Goal: Task Accomplishment & Management: Manage account settings

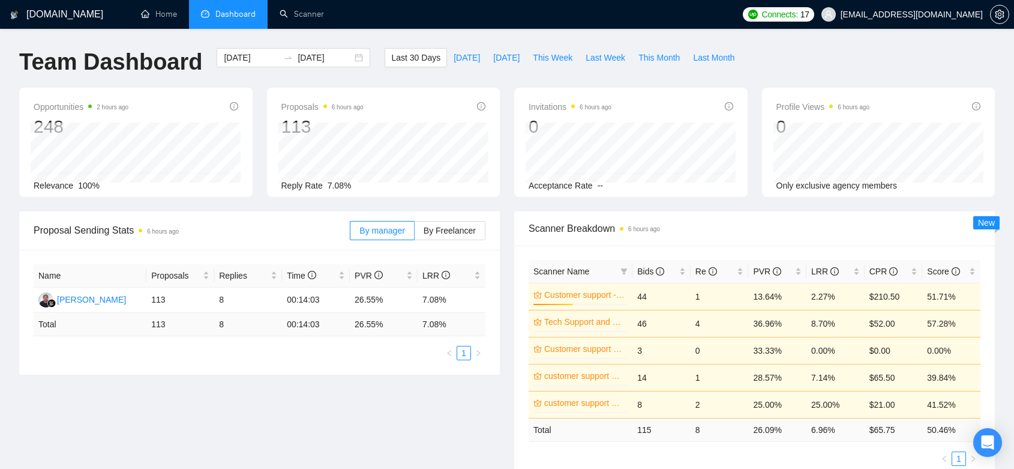
scroll to position [473, 0]
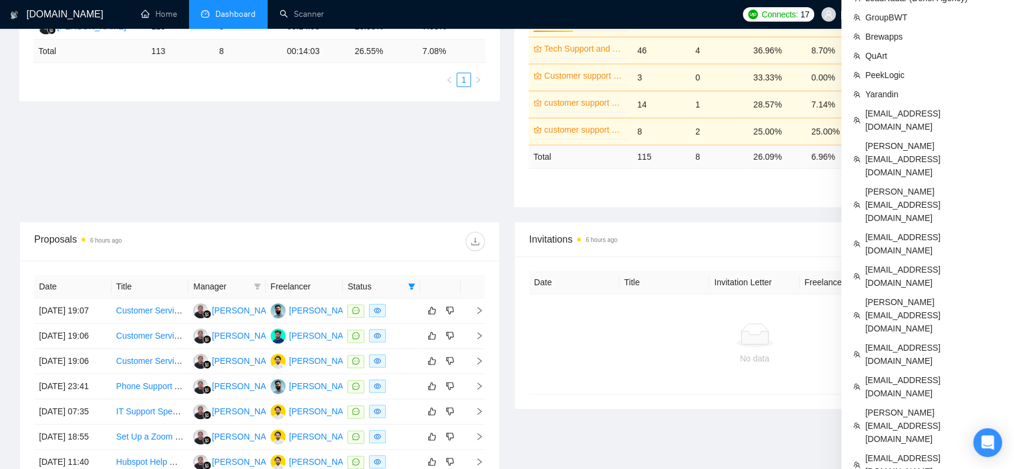
scroll to position [340, 0]
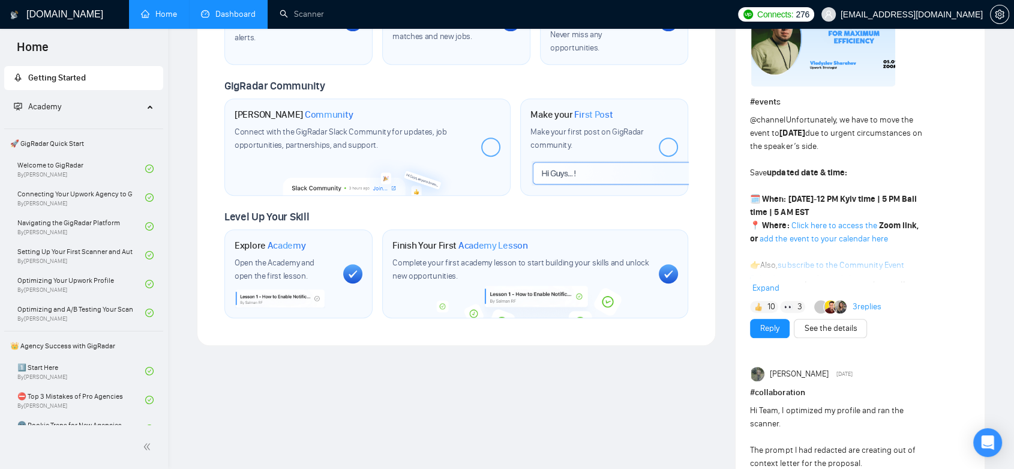
click at [240, 17] on link "Dashboard" at bounding box center [228, 14] width 55 height 10
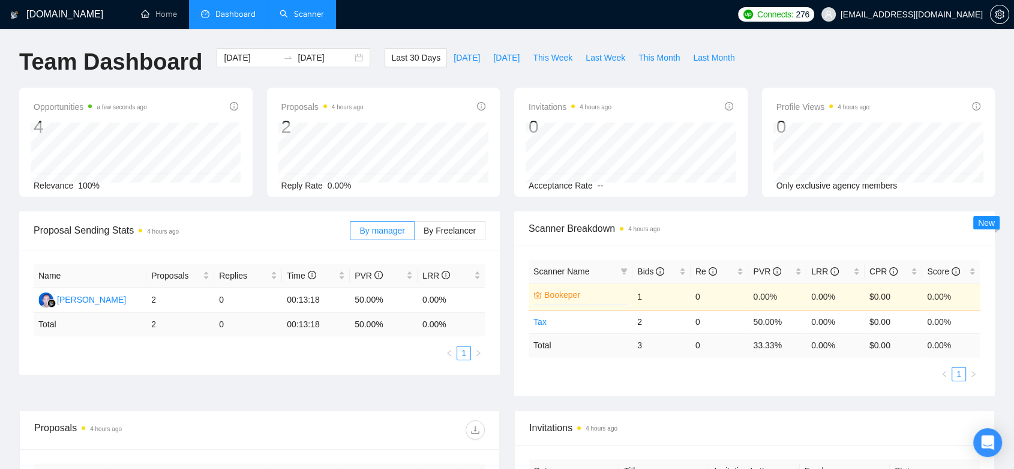
click at [298, 19] on link "Scanner" at bounding box center [302, 14] width 44 height 10
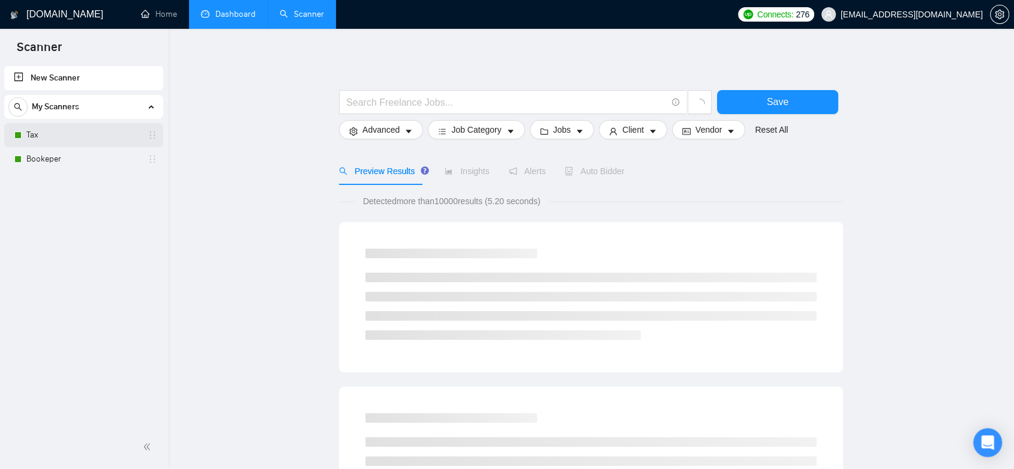
click at [62, 129] on link "Tax" at bounding box center [83, 135] width 114 height 24
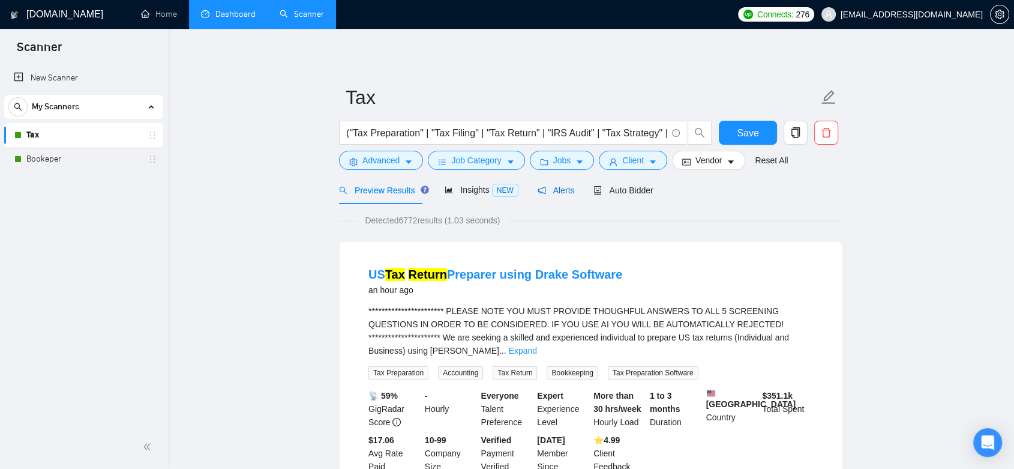
click at [558, 186] on span "Alerts" at bounding box center [556, 190] width 37 height 10
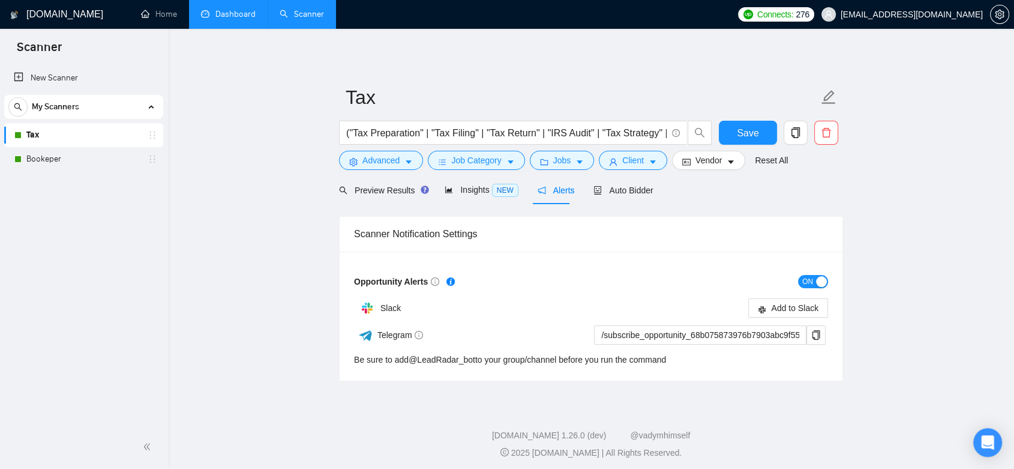
click at [806, 279] on span "ON" at bounding box center [808, 281] width 11 height 13
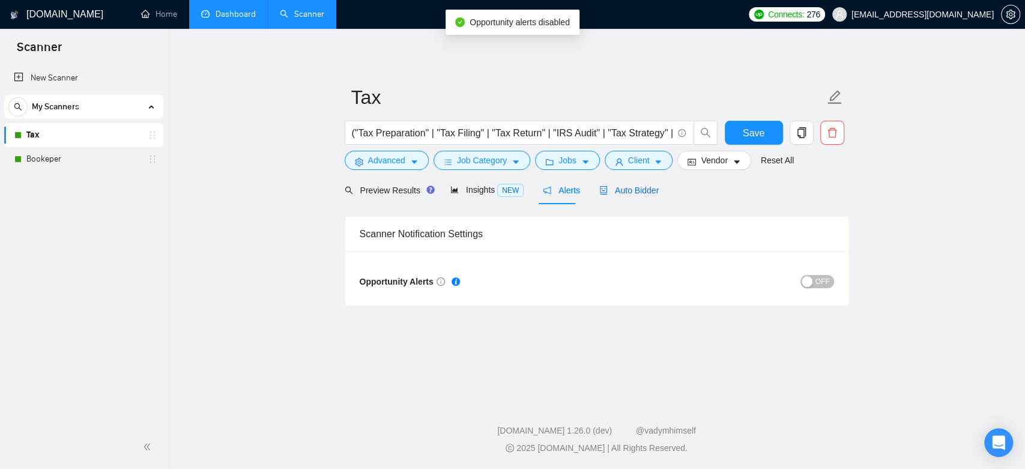
click at [650, 194] on span "Auto Bidder" at bounding box center [628, 190] width 59 height 10
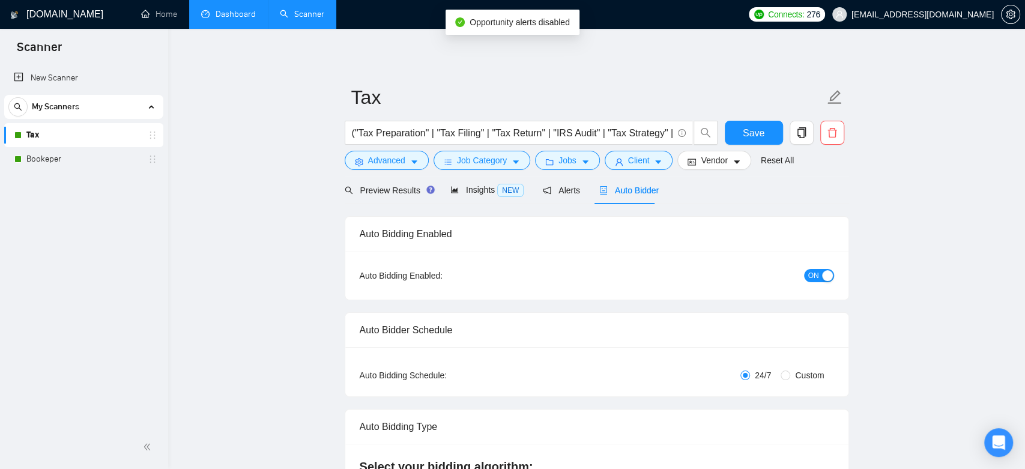
checkbox input "true"
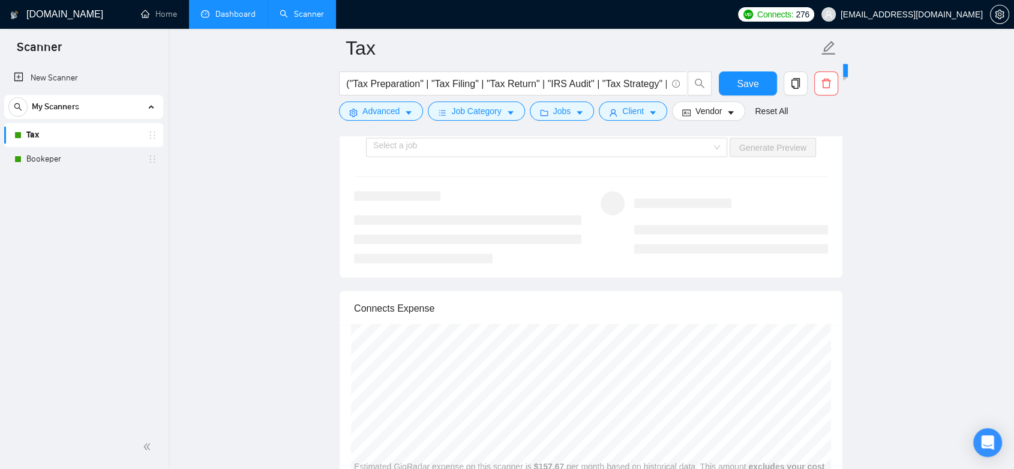
scroll to position [2734, 0]
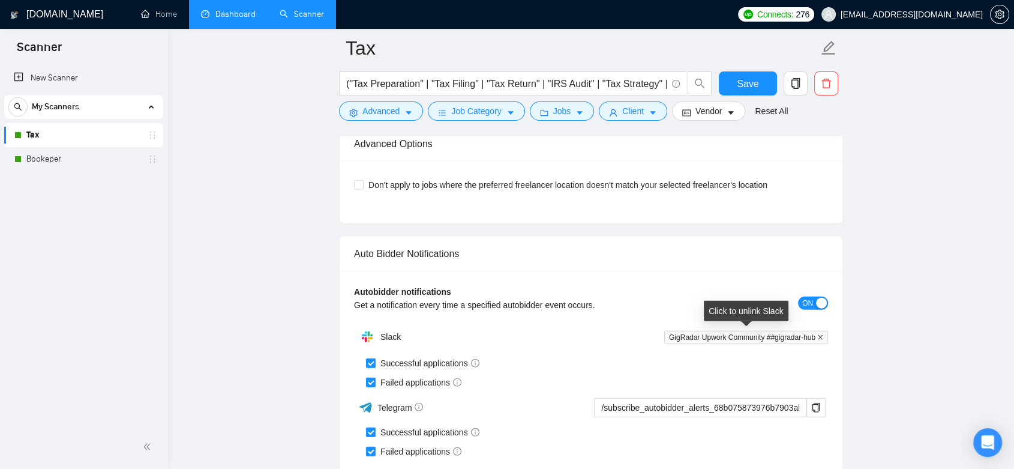
click at [821, 334] on icon "close" at bounding box center [821, 337] width 6 height 6
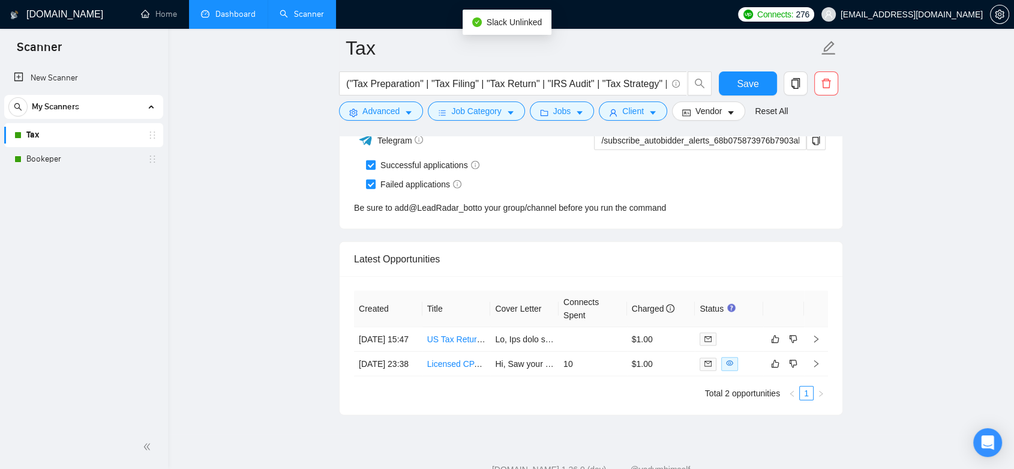
scroll to position [2601, 0]
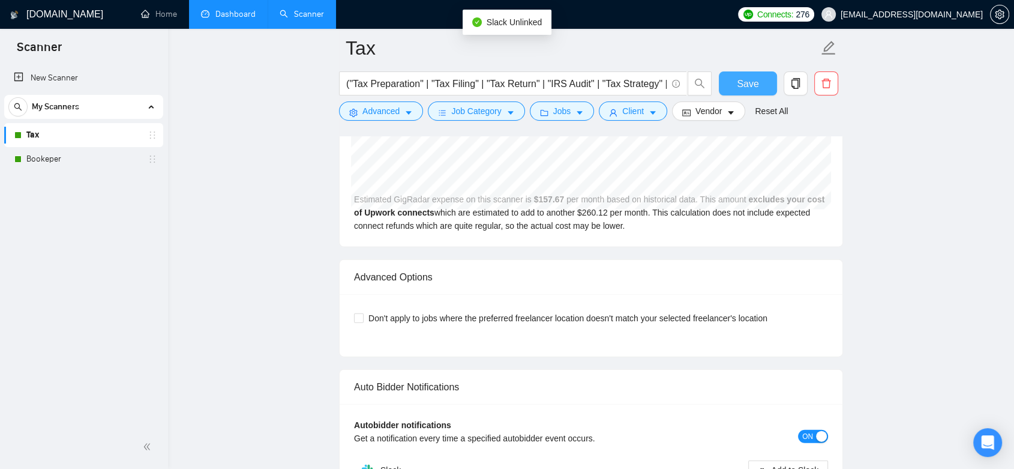
click at [752, 89] on span "Save" at bounding box center [748, 83] width 22 height 15
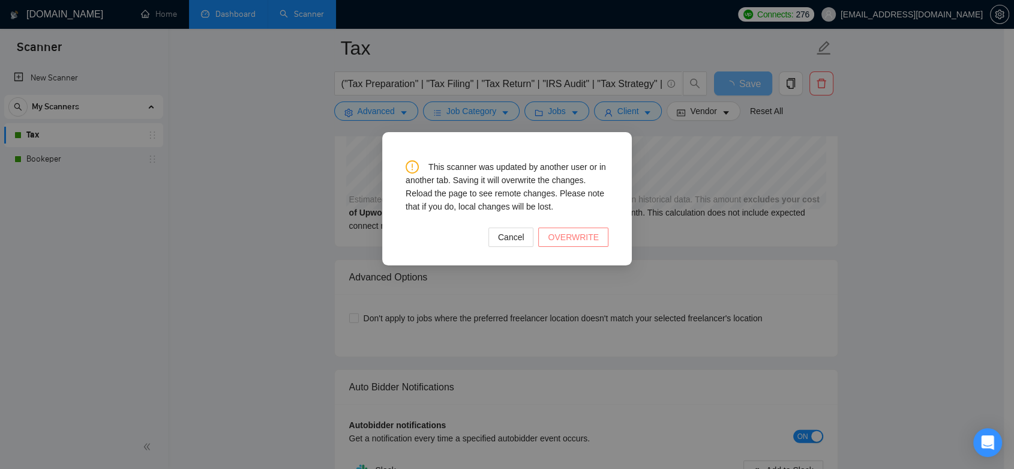
click at [569, 235] on span "OVERWRITE" at bounding box center [573, 237] width 51 height 13
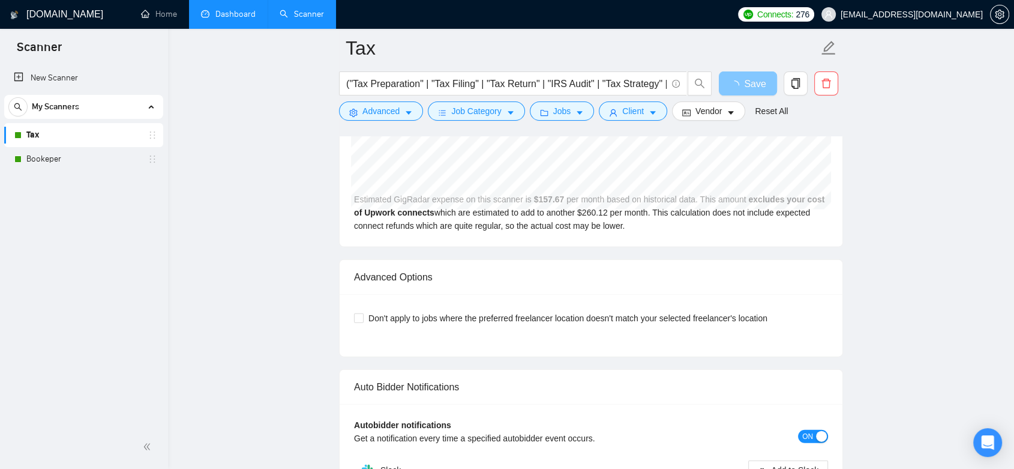
scroll to position [2534, 0]
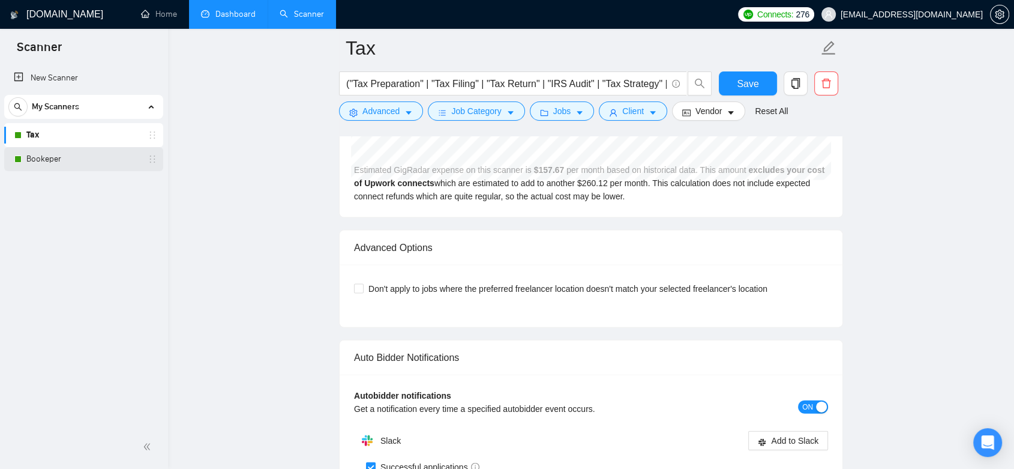
click at [71, 160] on link "Bookeper" at bounding box center [83, 159] width 114 height 24
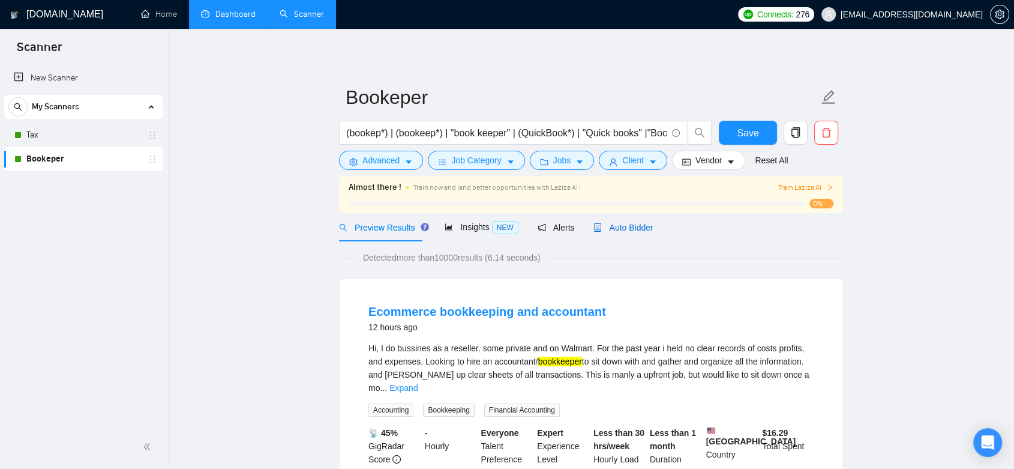
click at [639, 225] on span "Auto Bidder" at bounding box center [623, 228] width 59 height 10
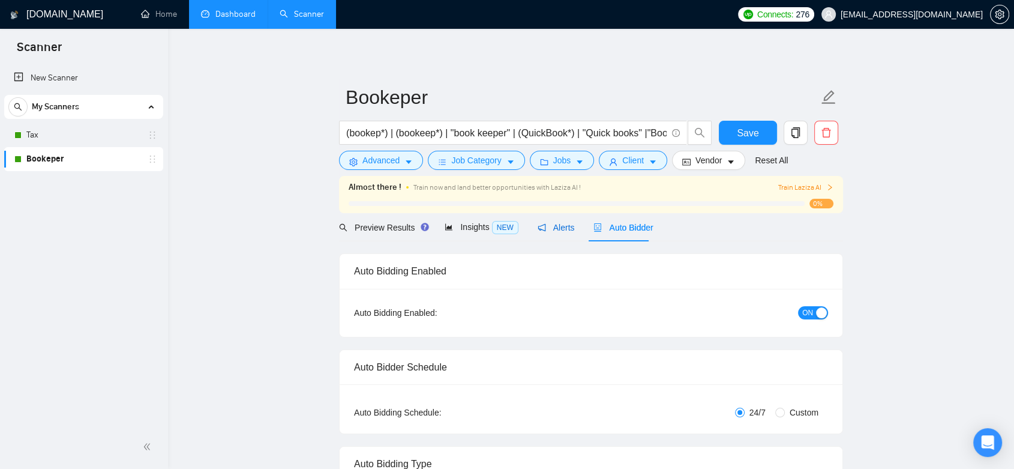
click at [562, 223] on span "Alerts" at bounding box center [556, 228] width 37 height 10
